Goal: Transaction & Acquisition: Purchase product/service

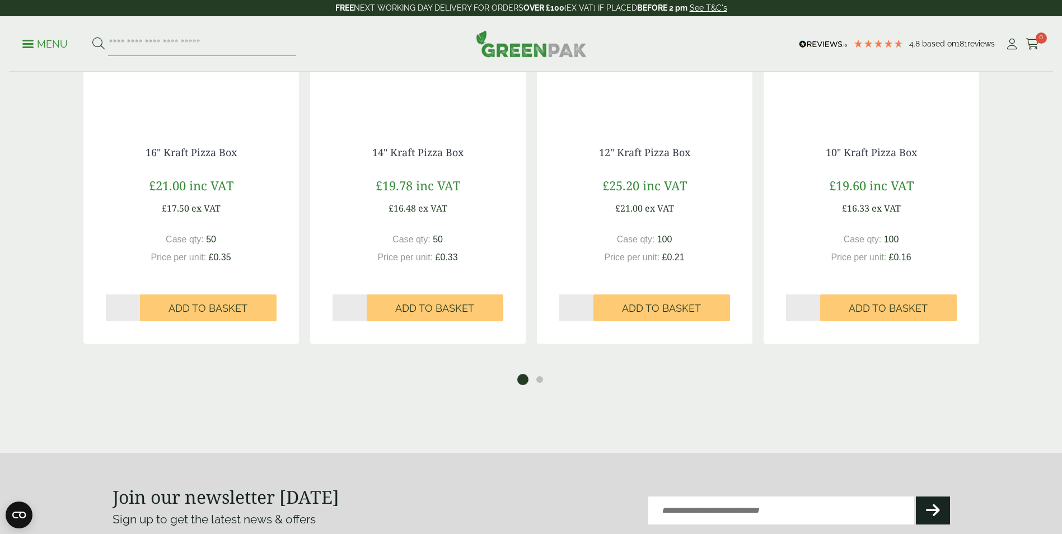
scroll to position [1623, 0]
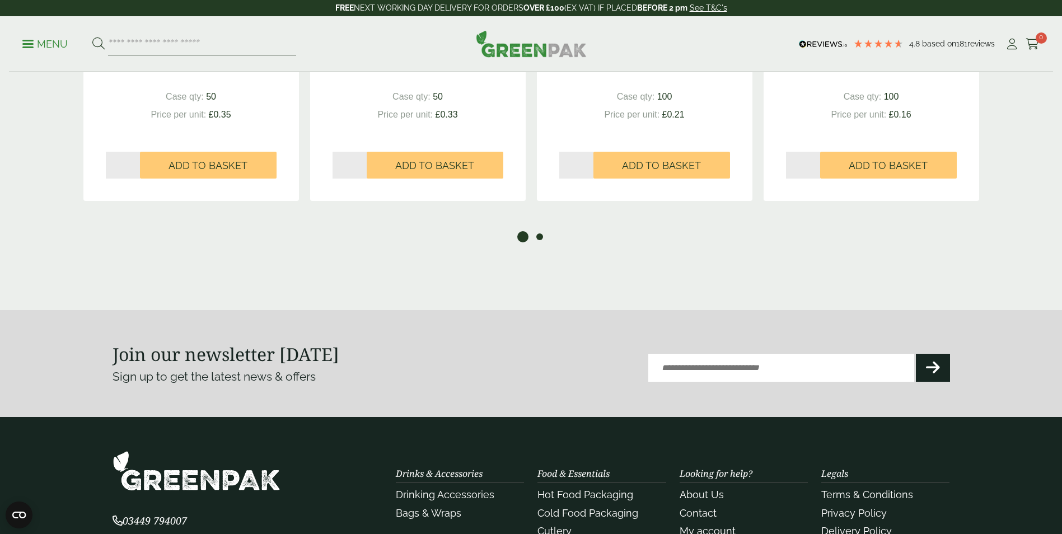
click at [540, 241] on button "2" at bounding box center [539, 236] width 11 height 11
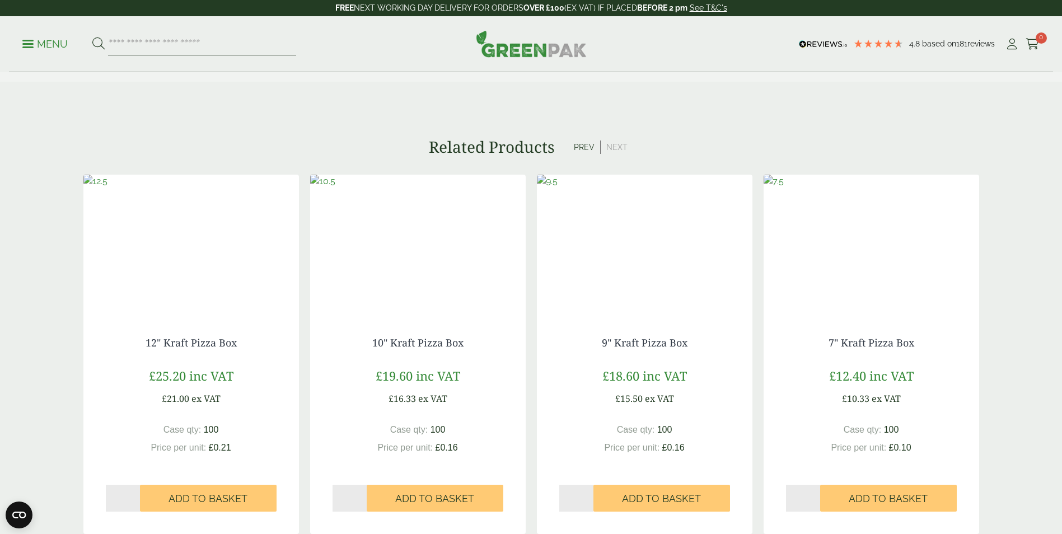
scroll to position [1287, 0]
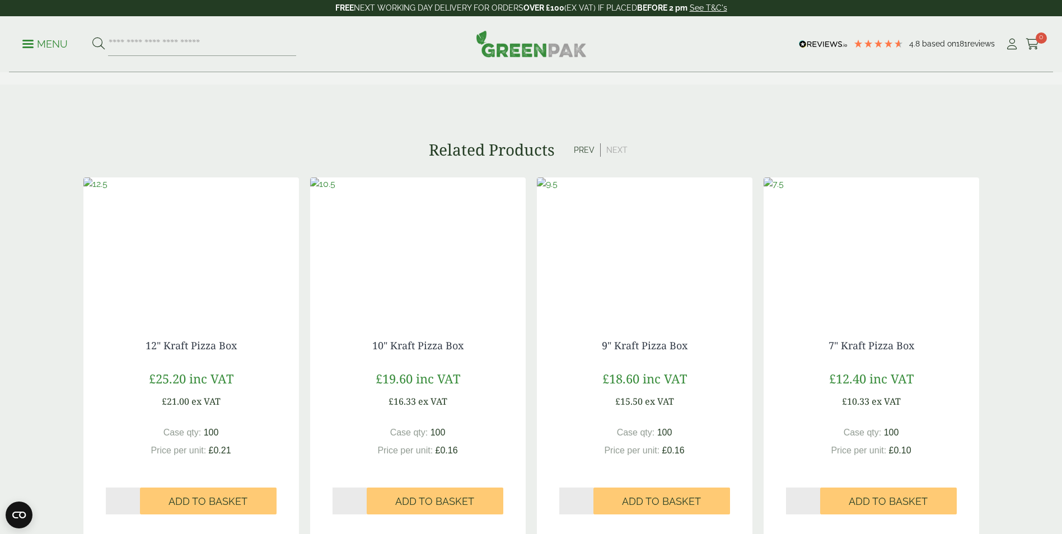
click at [882, 255] on img at bounding box center [870, 247] width 215 height 140
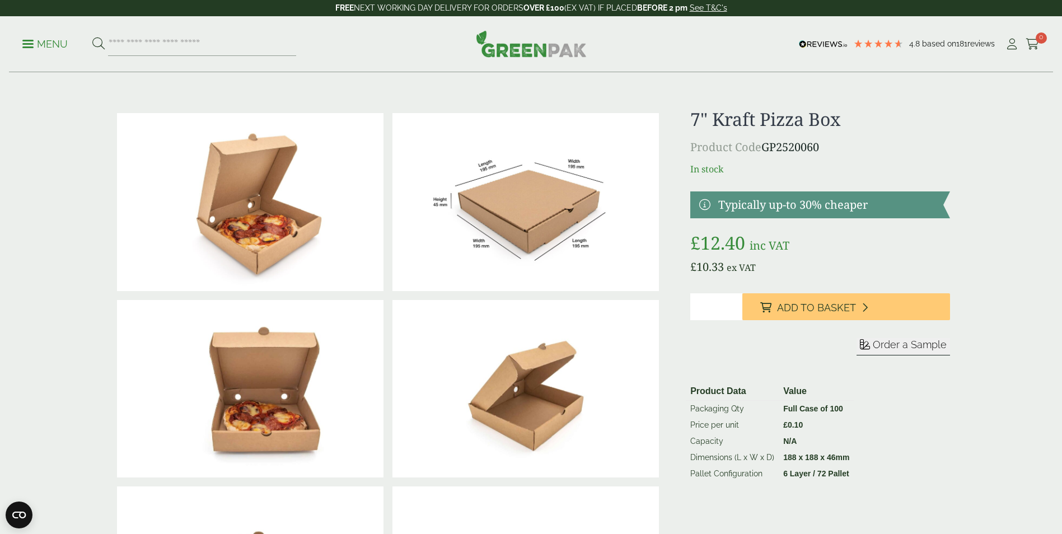
click at [27, 45] on p "Menu" at bounding box center [44, 44] width 45 height 13
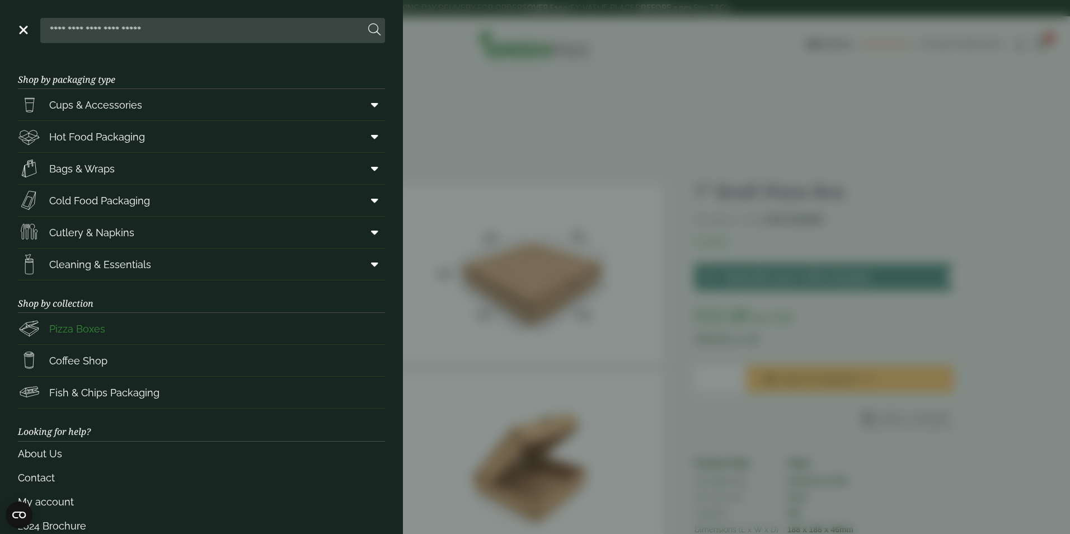
click at [76, 331] on span "Pizza Boxes" at bounding box center [77, 328] width 56 height 15
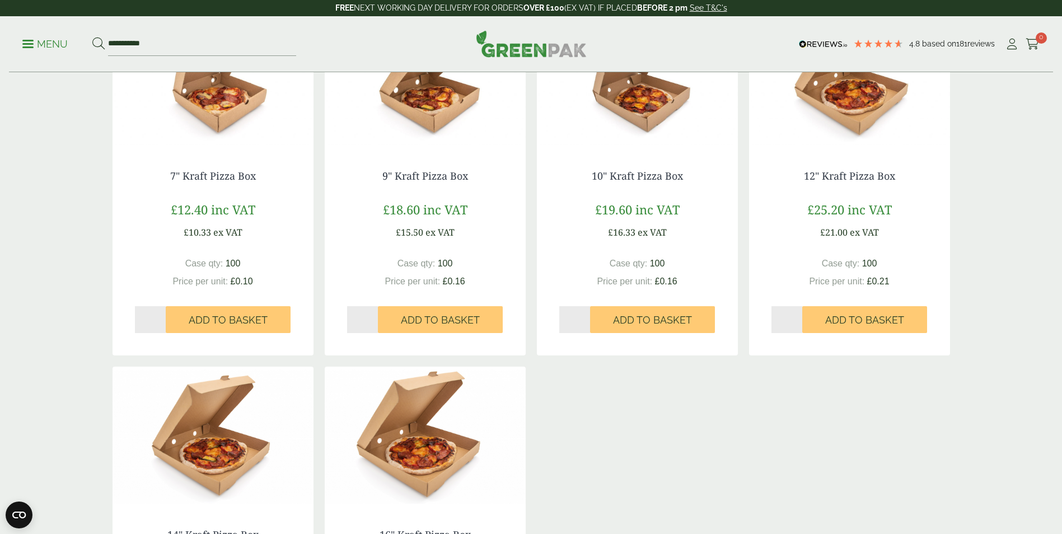
scroll to position [280, 0]
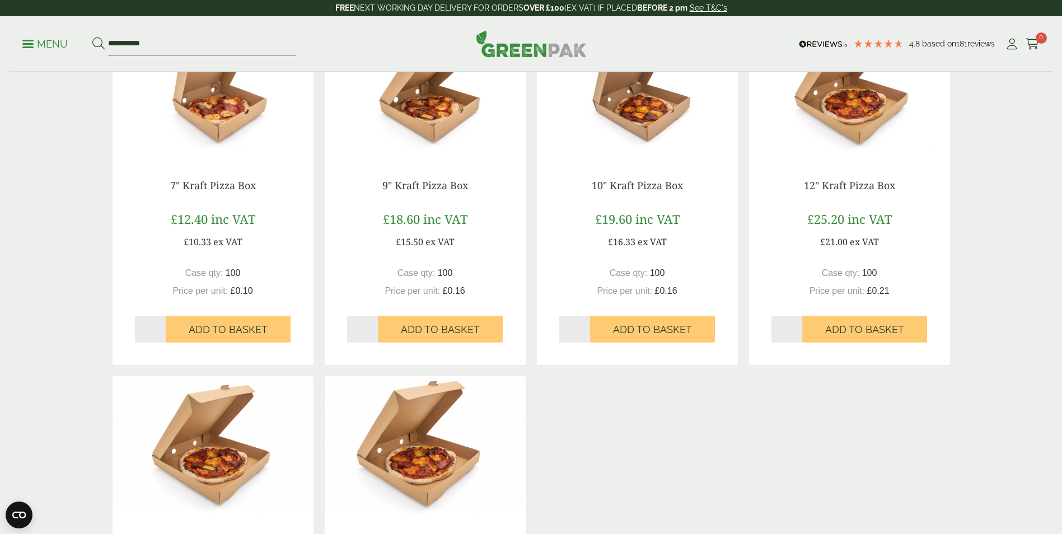
click at [216, 127] on img at bounding box center [213, 87] width 201 height 140
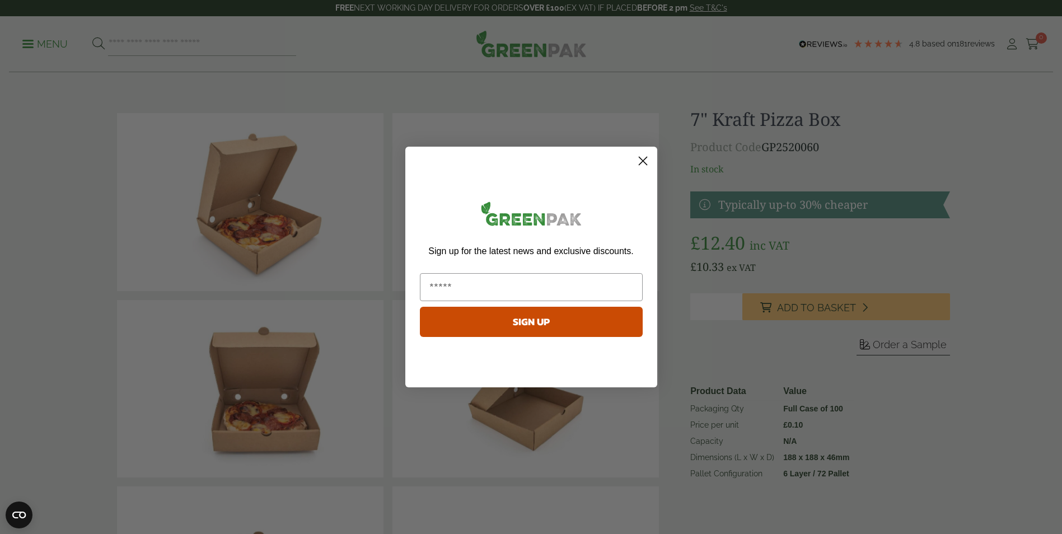
click at [643, 158] on circle "Close dialog" at bounding box center [642, 161] width 18 height 18
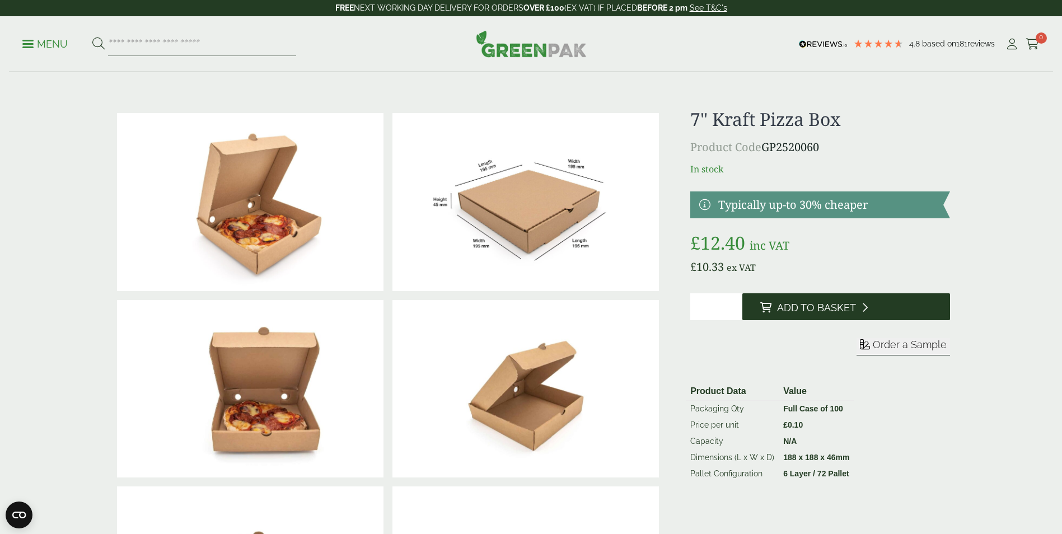
click at [844, 310] on span "Add to Basket" at bounding box center [816, 308] width 79 height 12
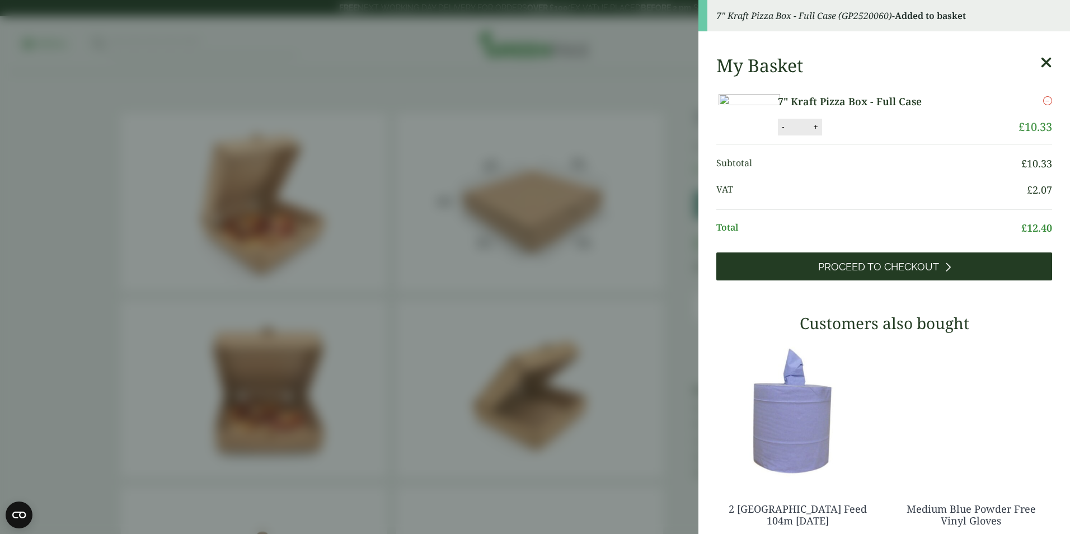
click at [846, 273] on span "Proceed to Checkout" at bounding box center [878, 267] width 121 height 12
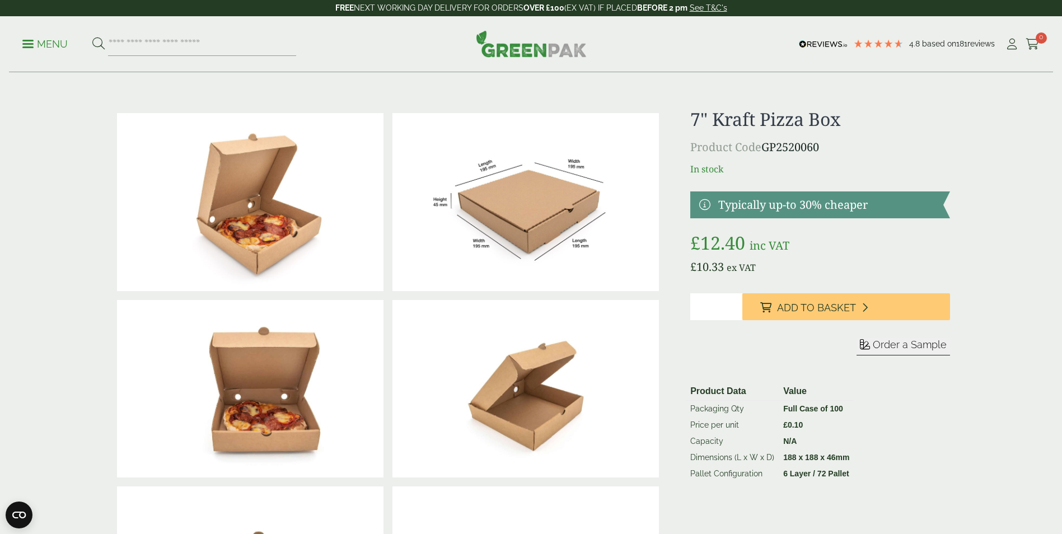
click at [43, 41] on p "Menu" at bounding box center [44, 44] width 45 height 13
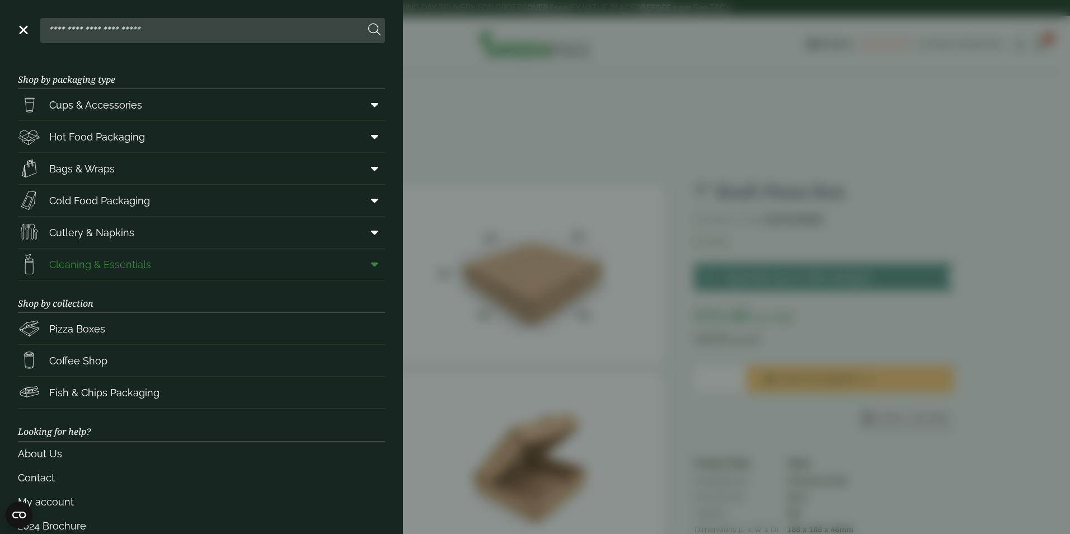
click at [134, 266] on span "Cleaning & Essentials" at bounding box center [100, 264] width 102 height 15
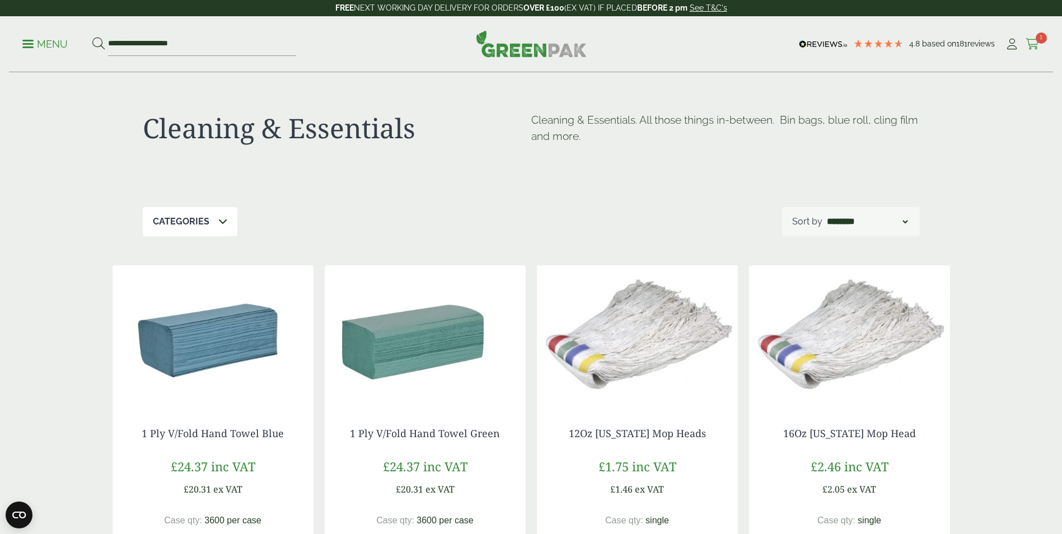
click at [1033, 49] on icon at bounding box center [1032, 44] width 14 height 11
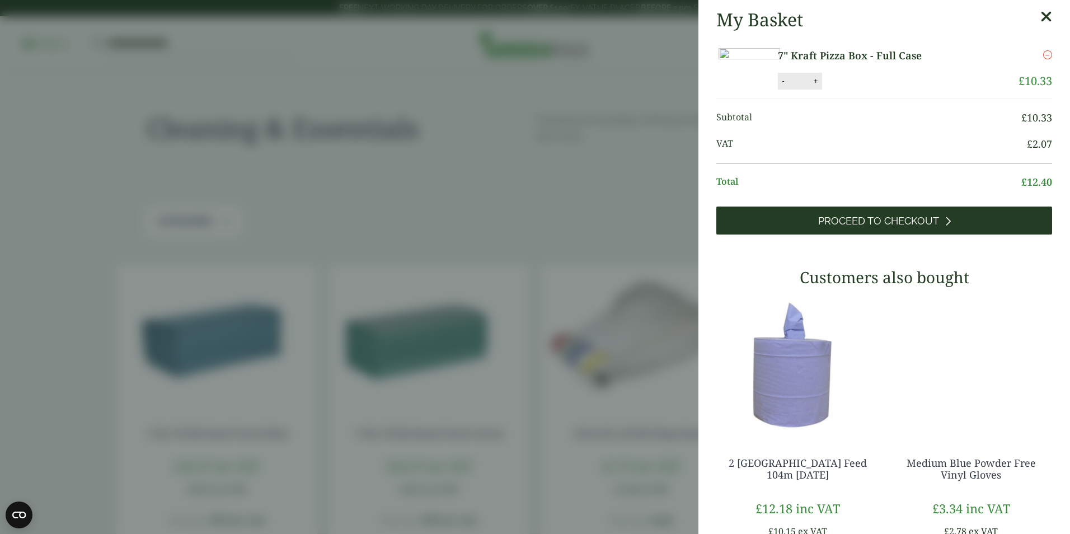
click at [847, 227] on span "Proceed to Checkout" at bounding box center [878, 221] width 121 height 12
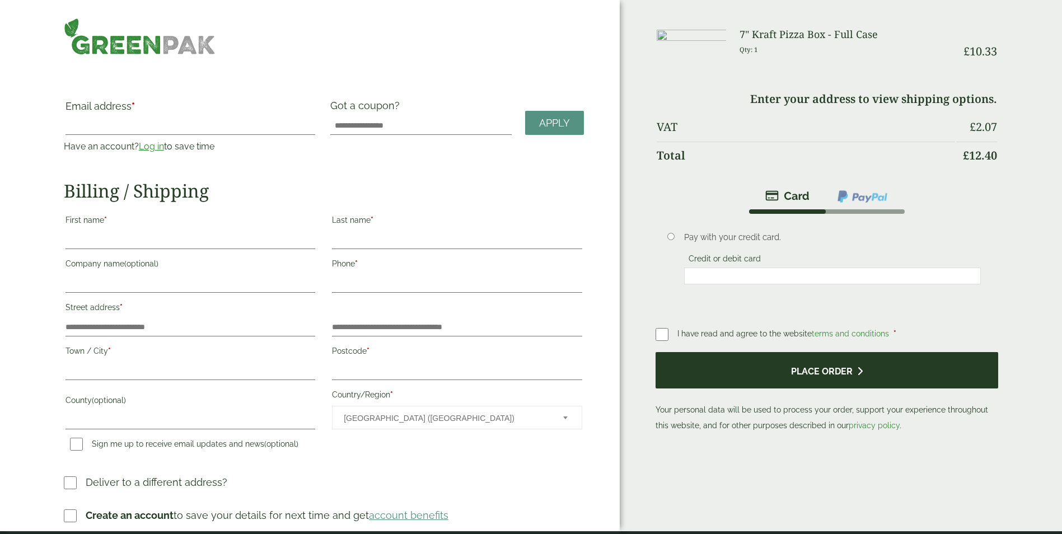
click at [767, 370] on button "Place order" at bounding box center [826, 370] width 343 height 36
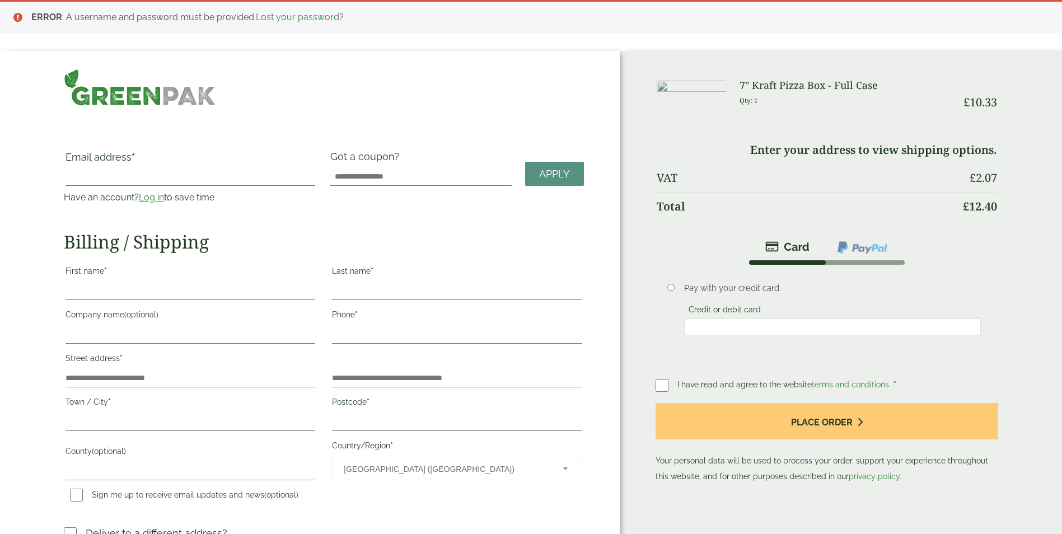
click at [706, 312] on label "Credit or debit card" at bounding box center [724, 311] width 81 height 12
drag, startPoint x: 649, startPoint y: 335, endPoint x: 672, endPoint y: 349, distance: 26.6
click at [649, 335] on div "Order Summary Item Ammount 7" Kraft Pizza Box - Full Case Qty: 1 £ 10.33 Enter …" at bounding box center [841, 316] width 442 height 531
click at [94, 180] on input "Email address *" at bounding box center [190, 177] width 250 height 18
type input "**********"
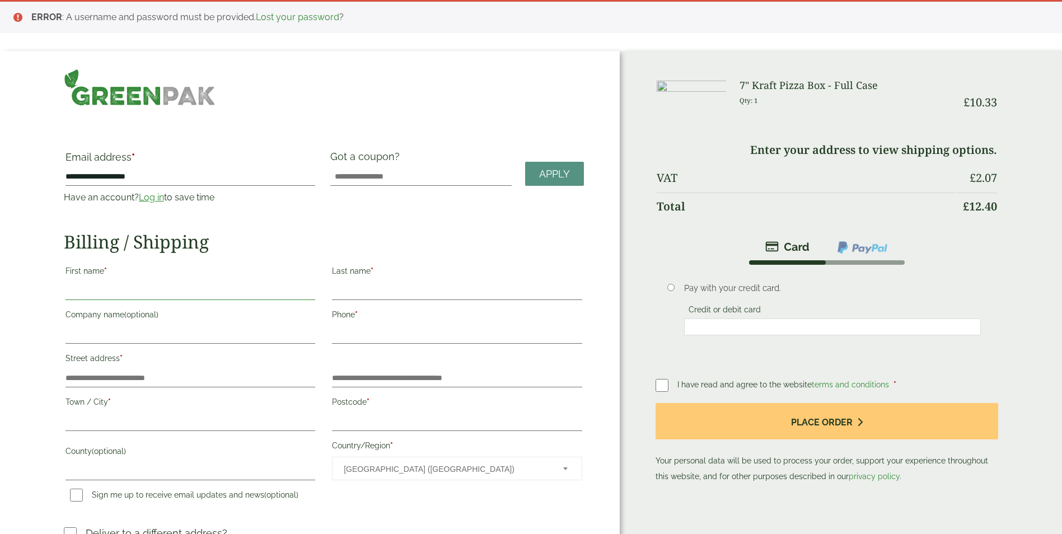
type input "****"
type input "**********"
type input "****"
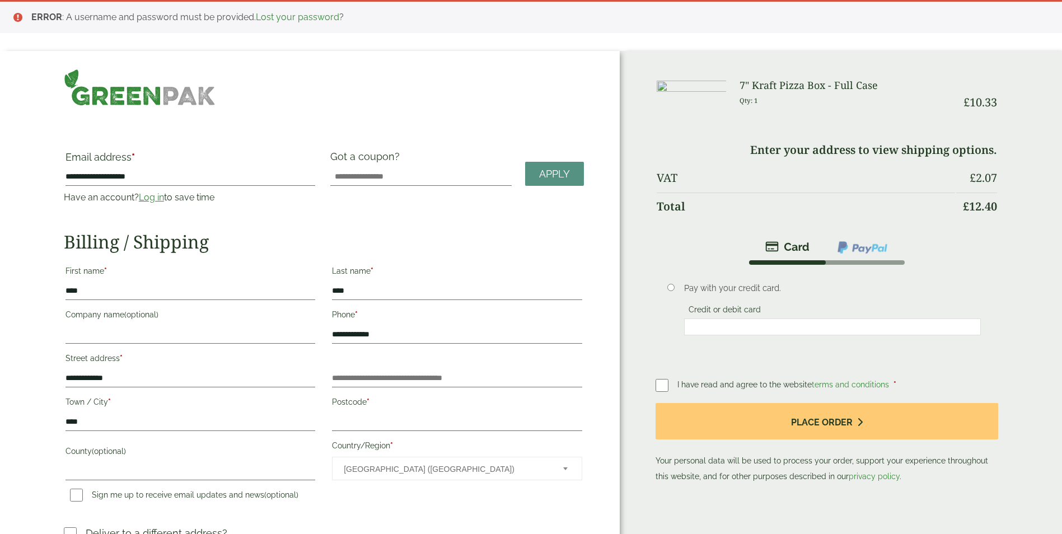
type input "********"
type input "**********"
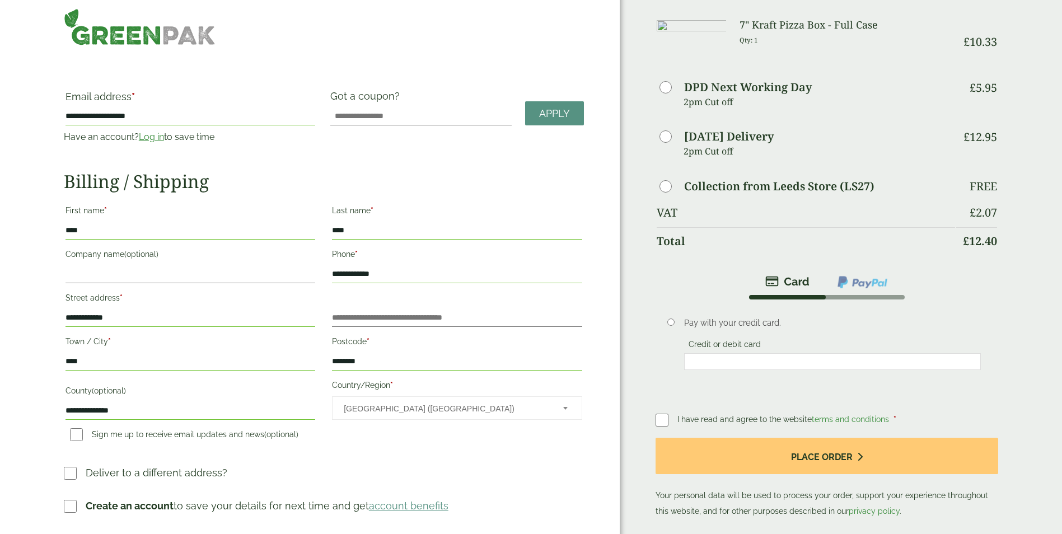
scroll to position [56, 0]
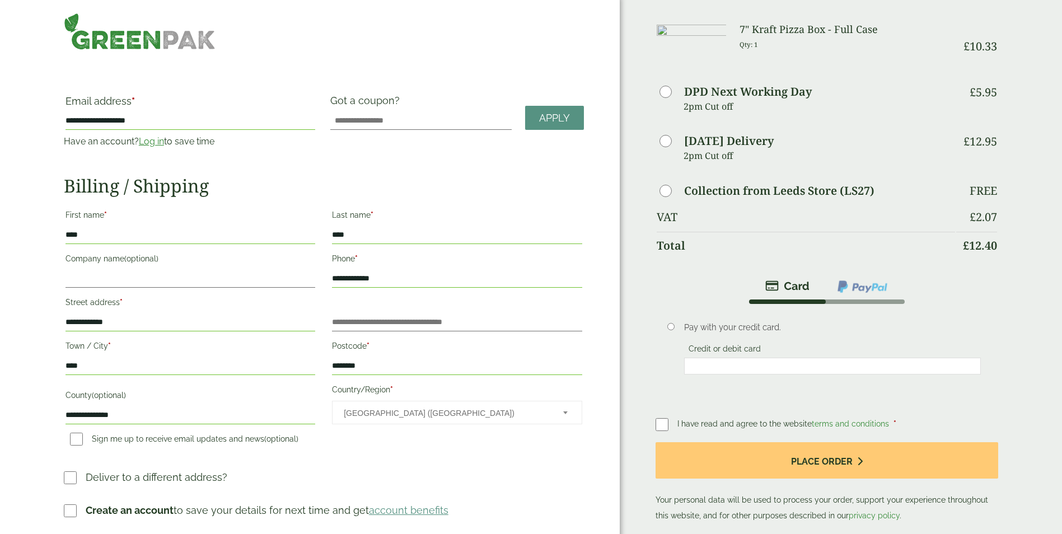
click at [864, 287] on img at bounding box center [862, 286] width 52 height 15
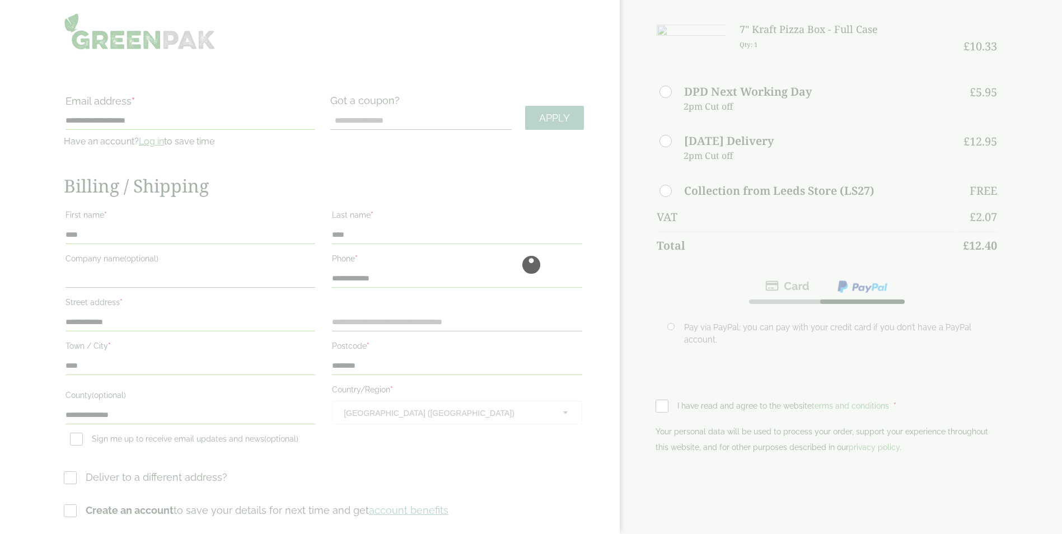
scroll to position [0, 0]
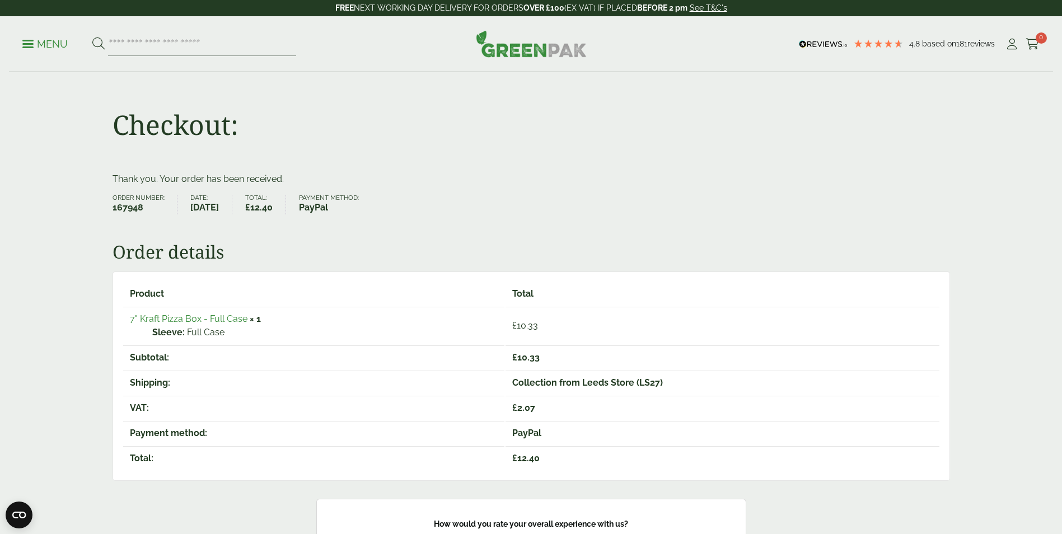
click at [37, 42] on p "Menu" at bounding box center [44, 44] width 45 height 13
click at [38, 42] on p "Menu" at bounding box center [44, 44] width 45 height 13
click at [25, 43] on span at bounding box center [27, 44] width 11 height 2
click at [59, 48] on p "Menu" at bounding box center [44, 44] width 45 height 13
click at [53, 46] on p "Menu" at bounding box center [44, 44] width 45 height 13
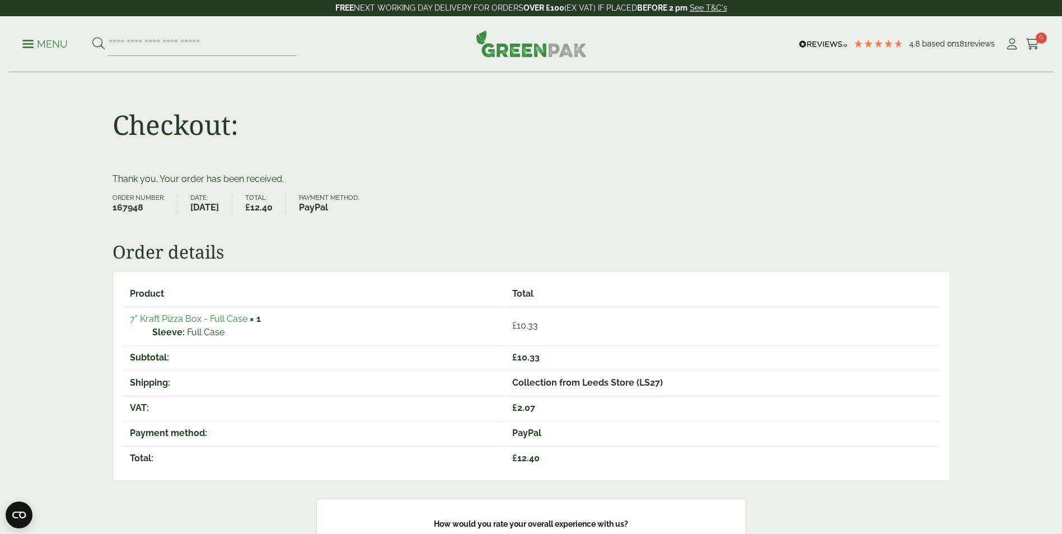
click at [538, 52] on img at bounding box center [531, 43] width 111 height 27
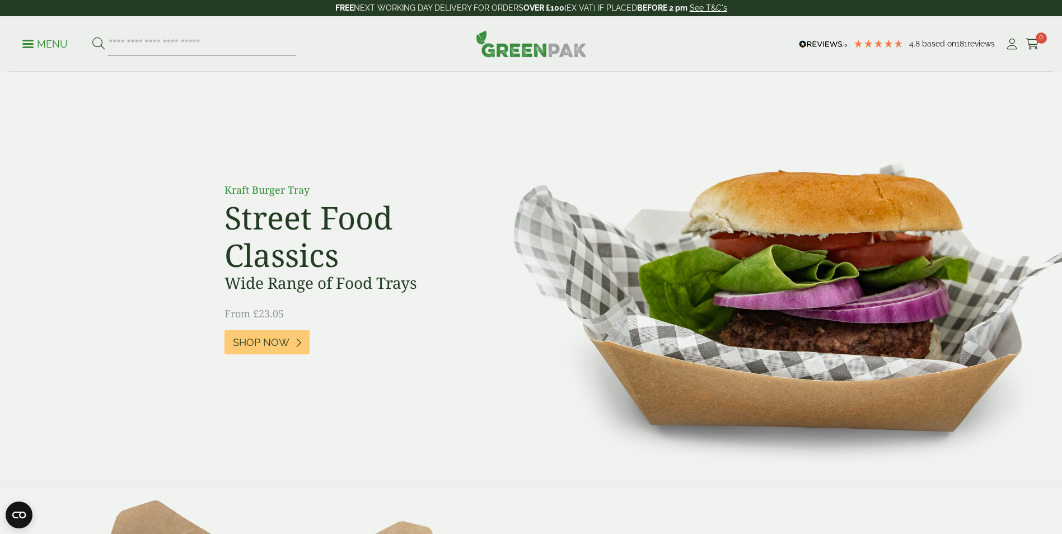
click at [52, 44] on p "Menu" at bounding box center [44, 44] width 45 height 13
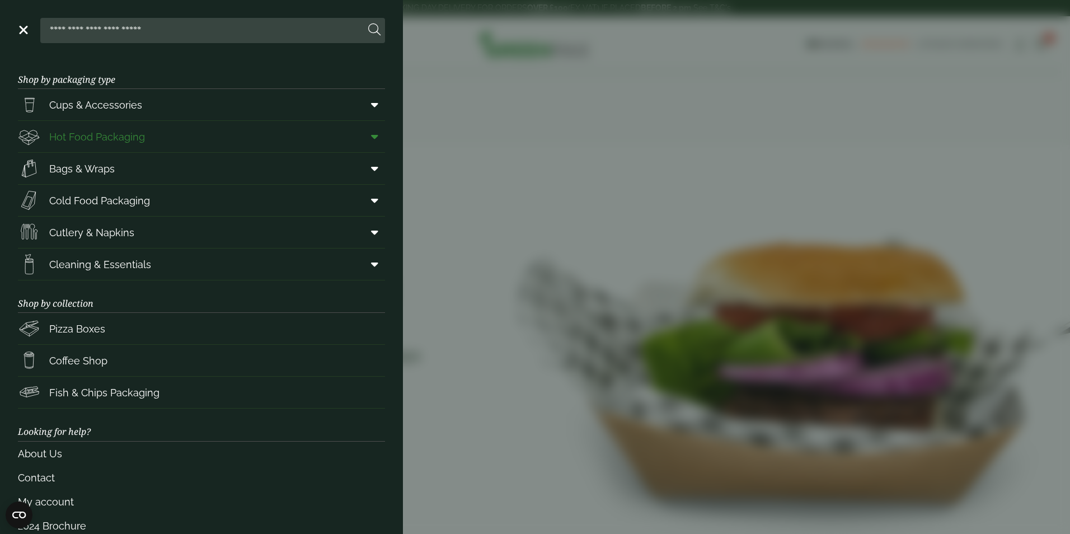
click at [87, 128] on span "Hot Food Packaging" at bounding box center [81, 136] width 127 height 22
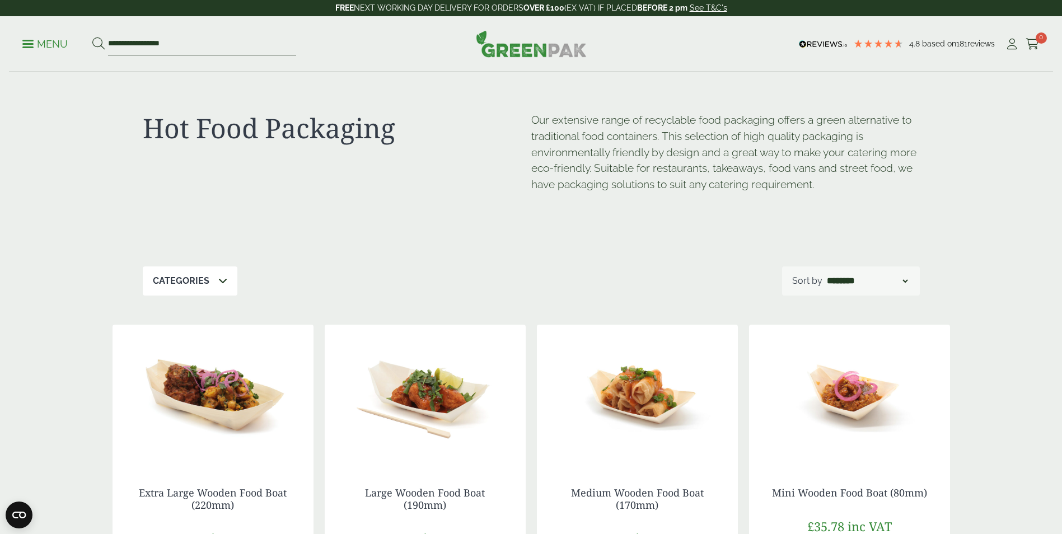
click at [46, 46] on p "Menu" at bounding box center [44, 44] width 45 height 13
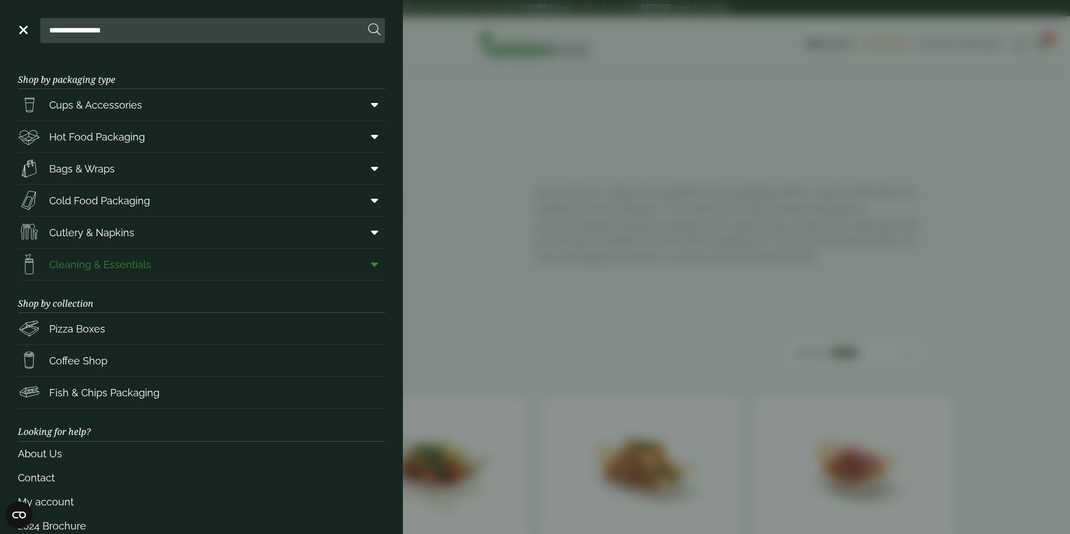
click at [123, 270] on span "Cleaning & Essentials" at bounding box center [100, 264] width 102 height 15
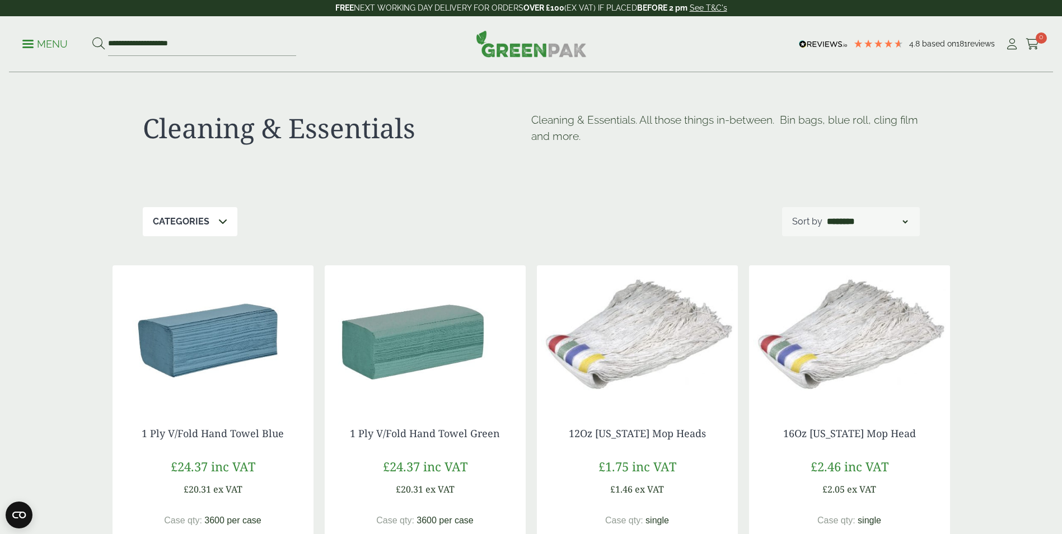
click at [40, 39] on p "Menu" at bounding box center [44, 44] width 45 height 13
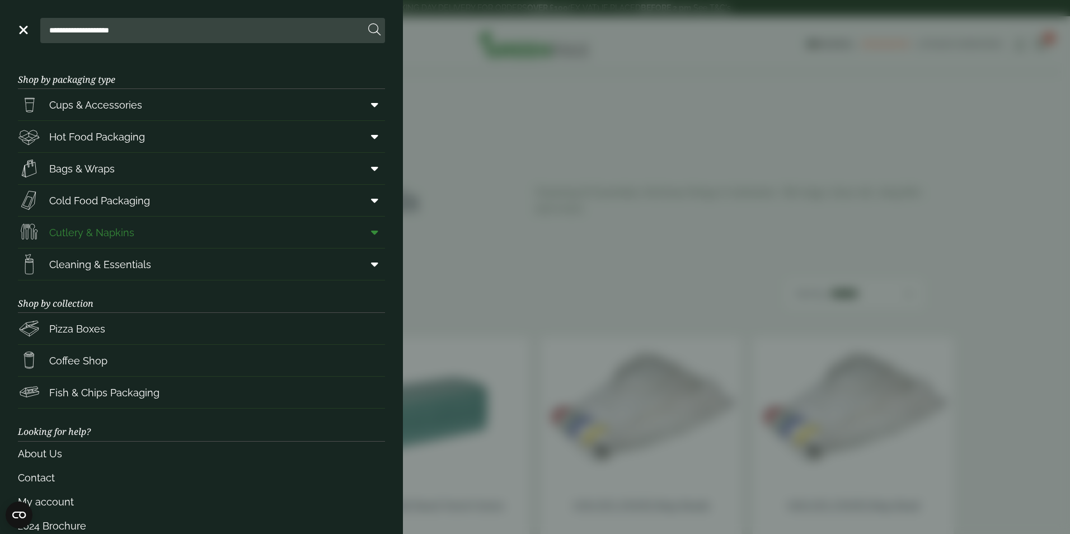
click at [88, 233] on span "Cutlery & Napkins" at bounding box center [91, 232] width 85 height 15
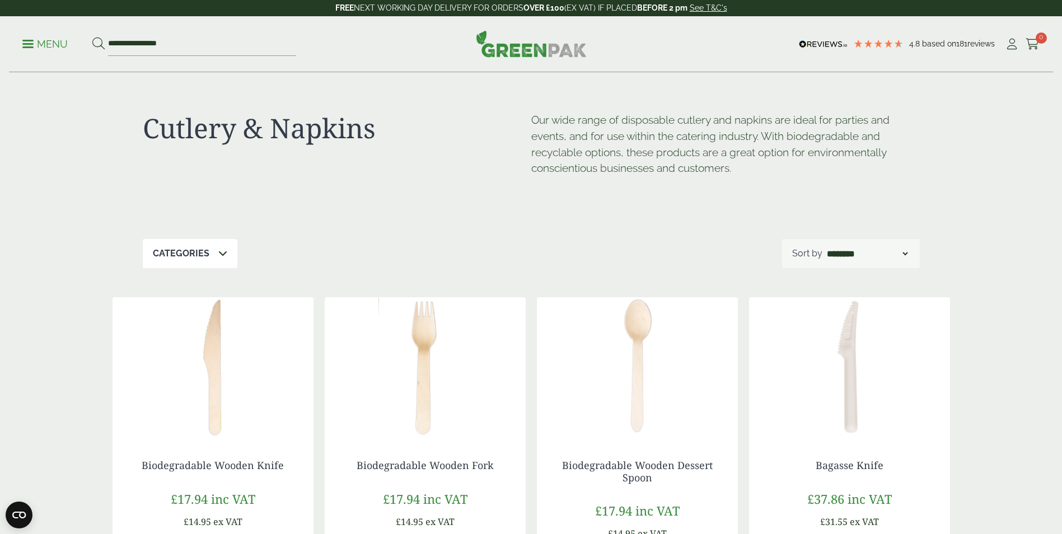
click at [43, 45] on p "Menu" at bounding box center [44, 44] width 45 height 13
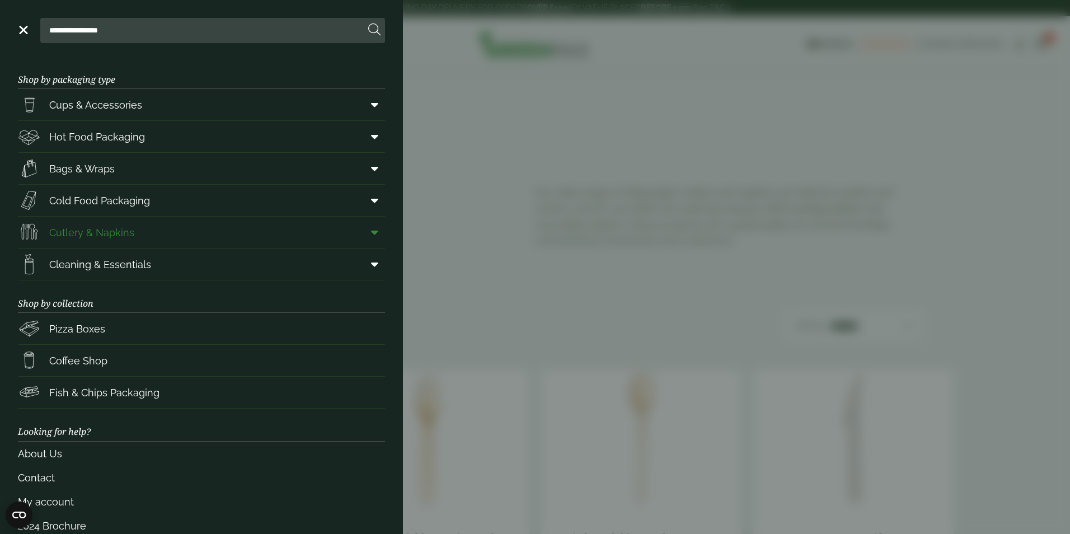
click at [371, 233] on icon at bounding box center [374, 232] width 7 height 11
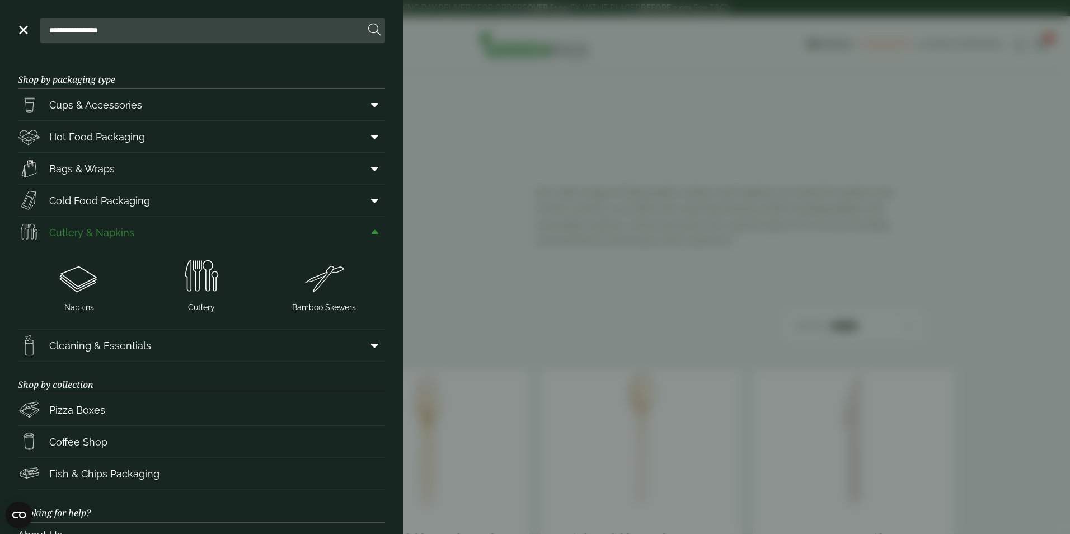
click at [371, 233] on icon at bounding box center [374, 232] width 7 height 11
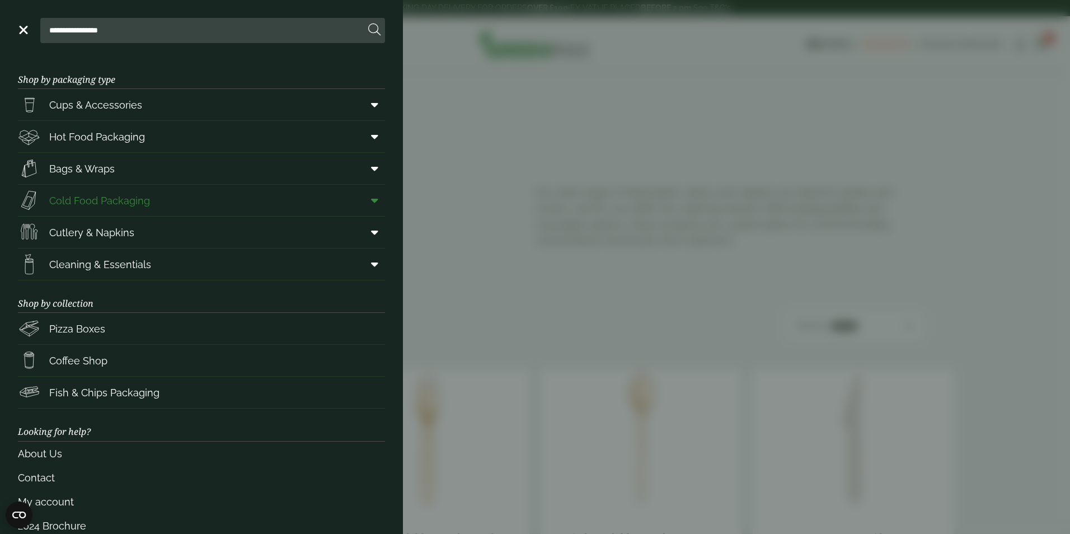
click at [371, 198] on icon at bounding box center [374, 200] width 7 height 11
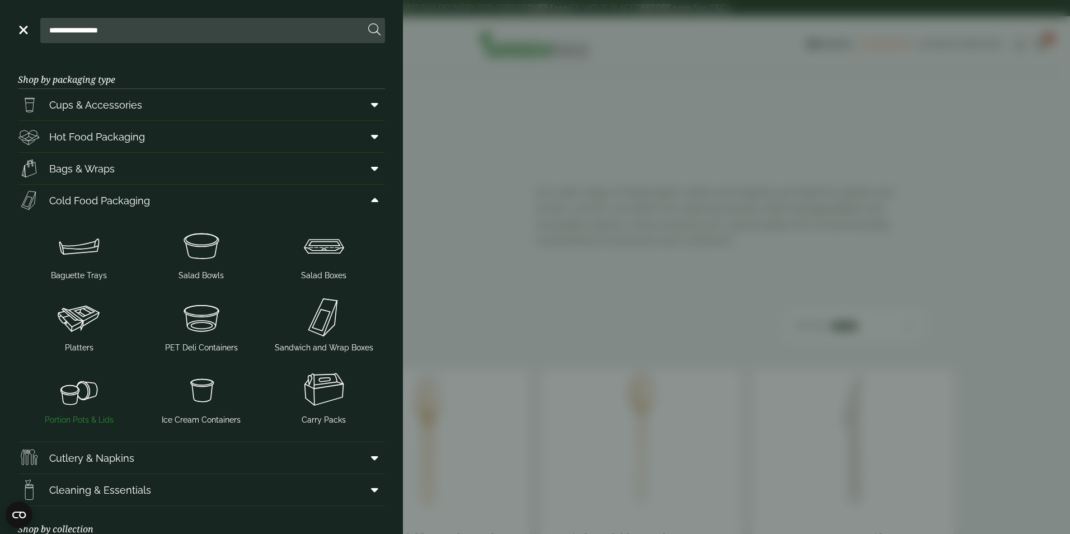
click at [82, 393] on img at bounding box center [79, 389] width 114 height 45
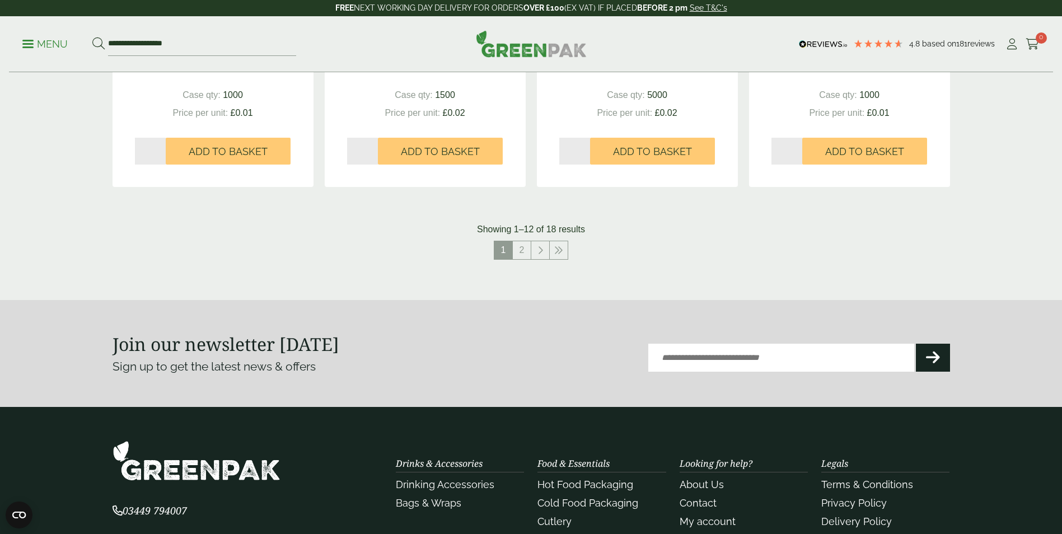
scroll to position [1175, 0]
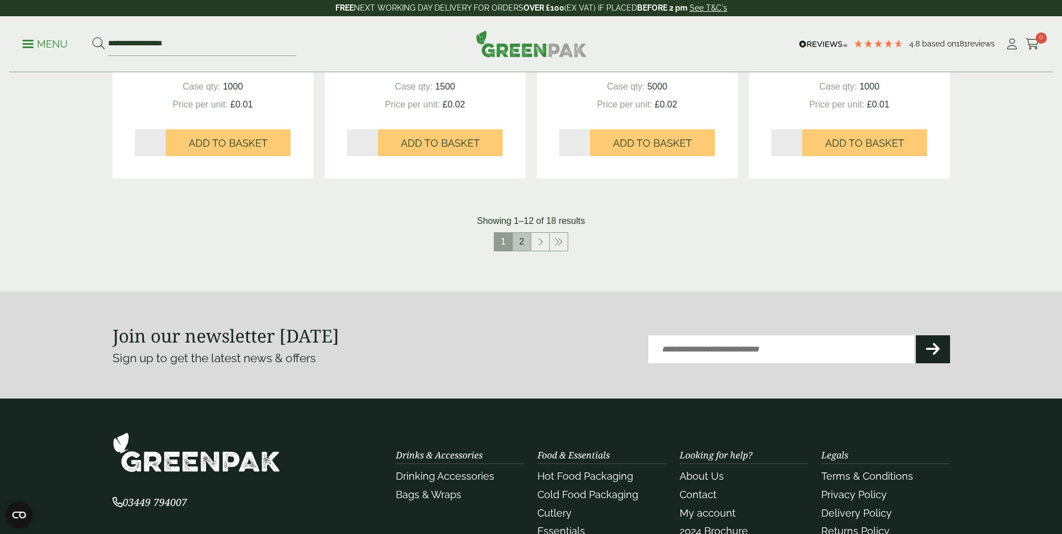
click at [520, 241] on link "2" at bounding box center [522, 242] width 18 height 18
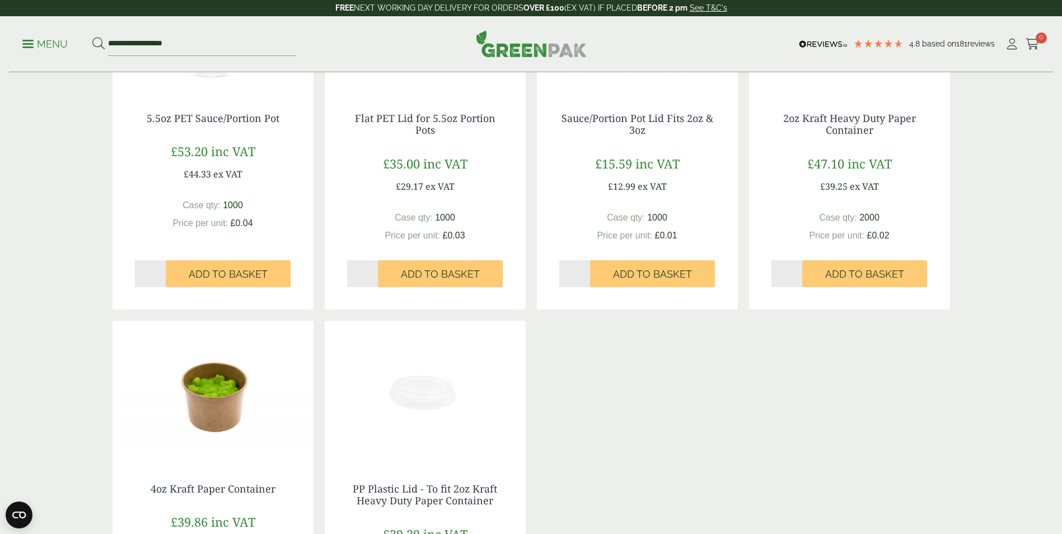
scroll to position [30, 0]
